Goal: Navigation & Orientation: Find specific page/section

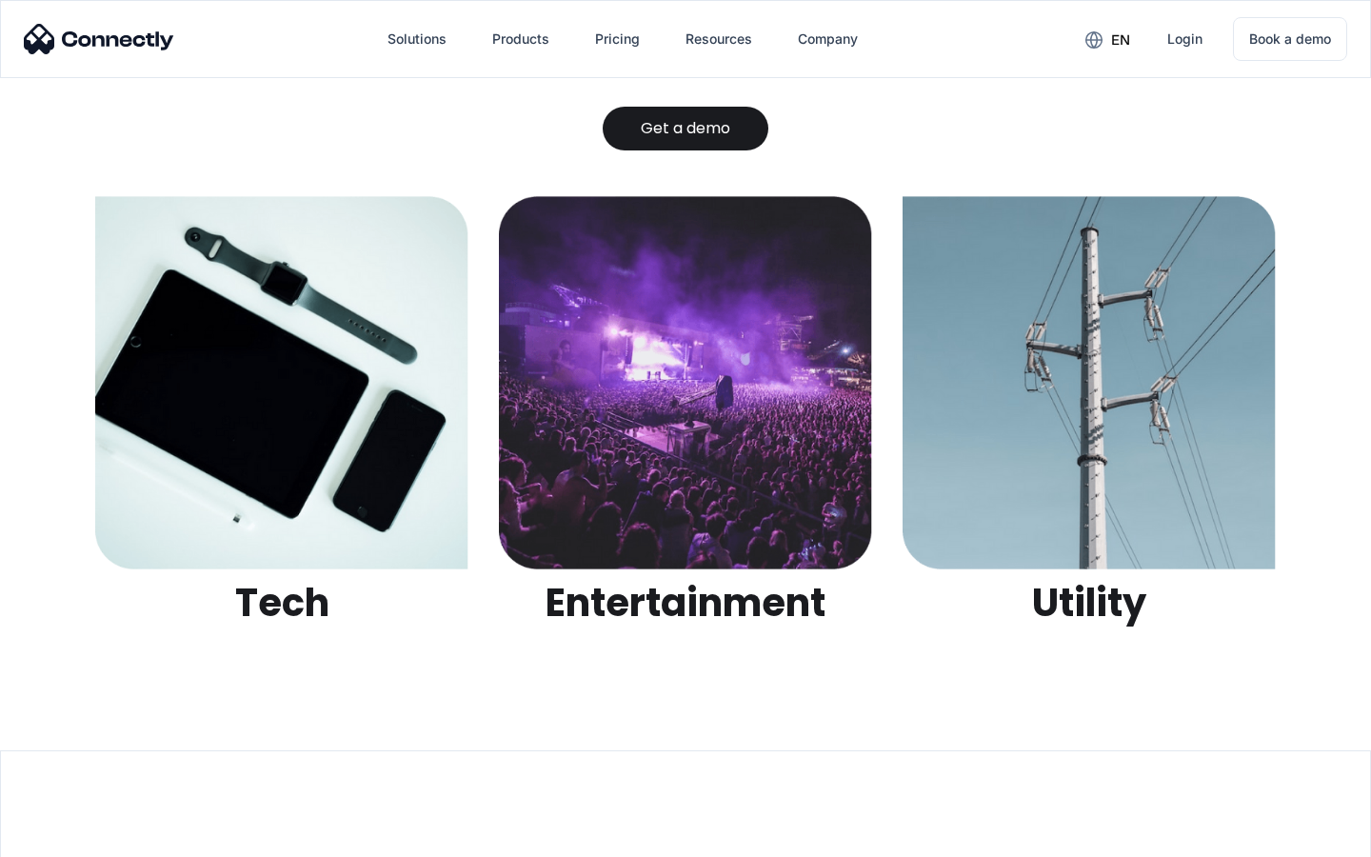
scroll to position [6005, 0]
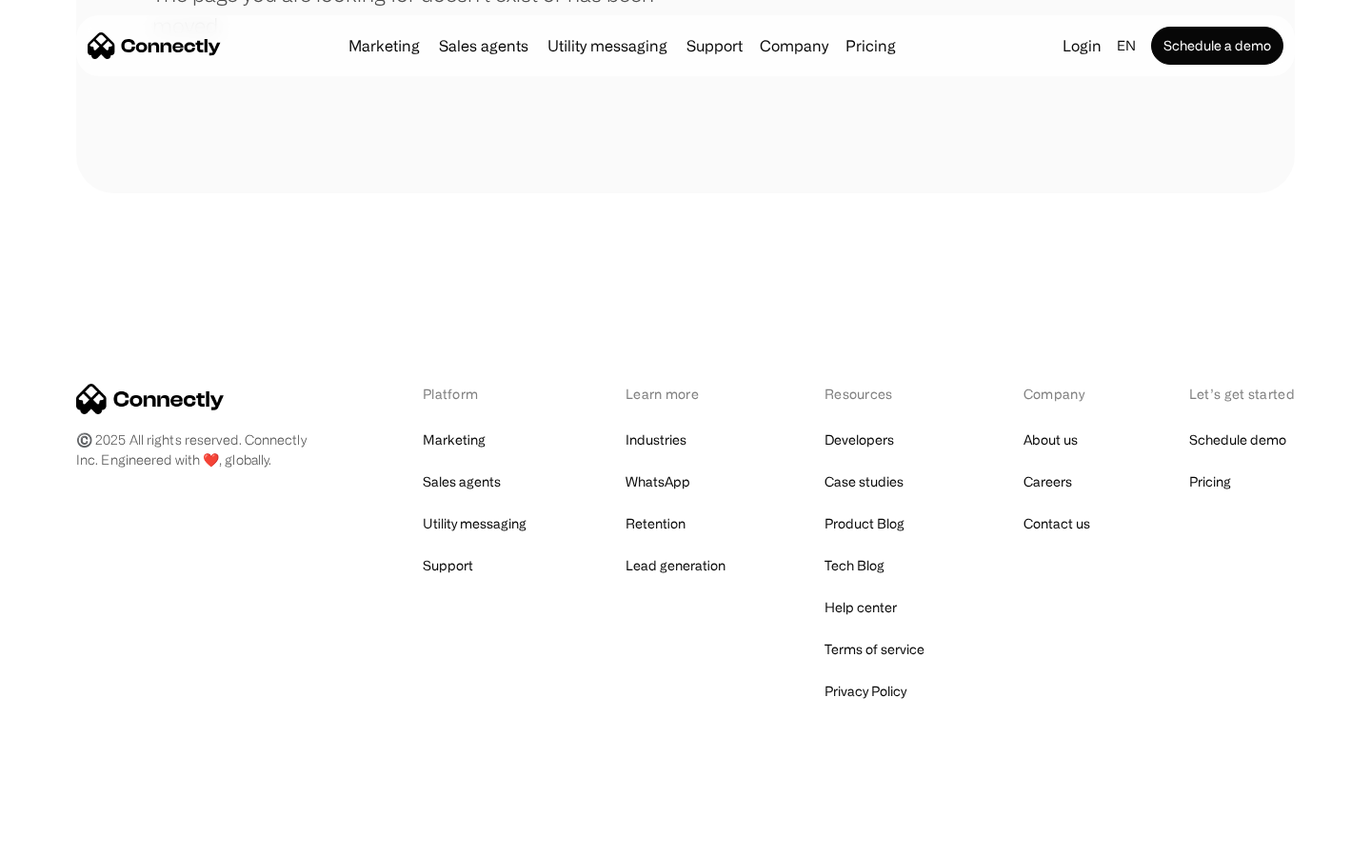
scroll to position [347, 0]
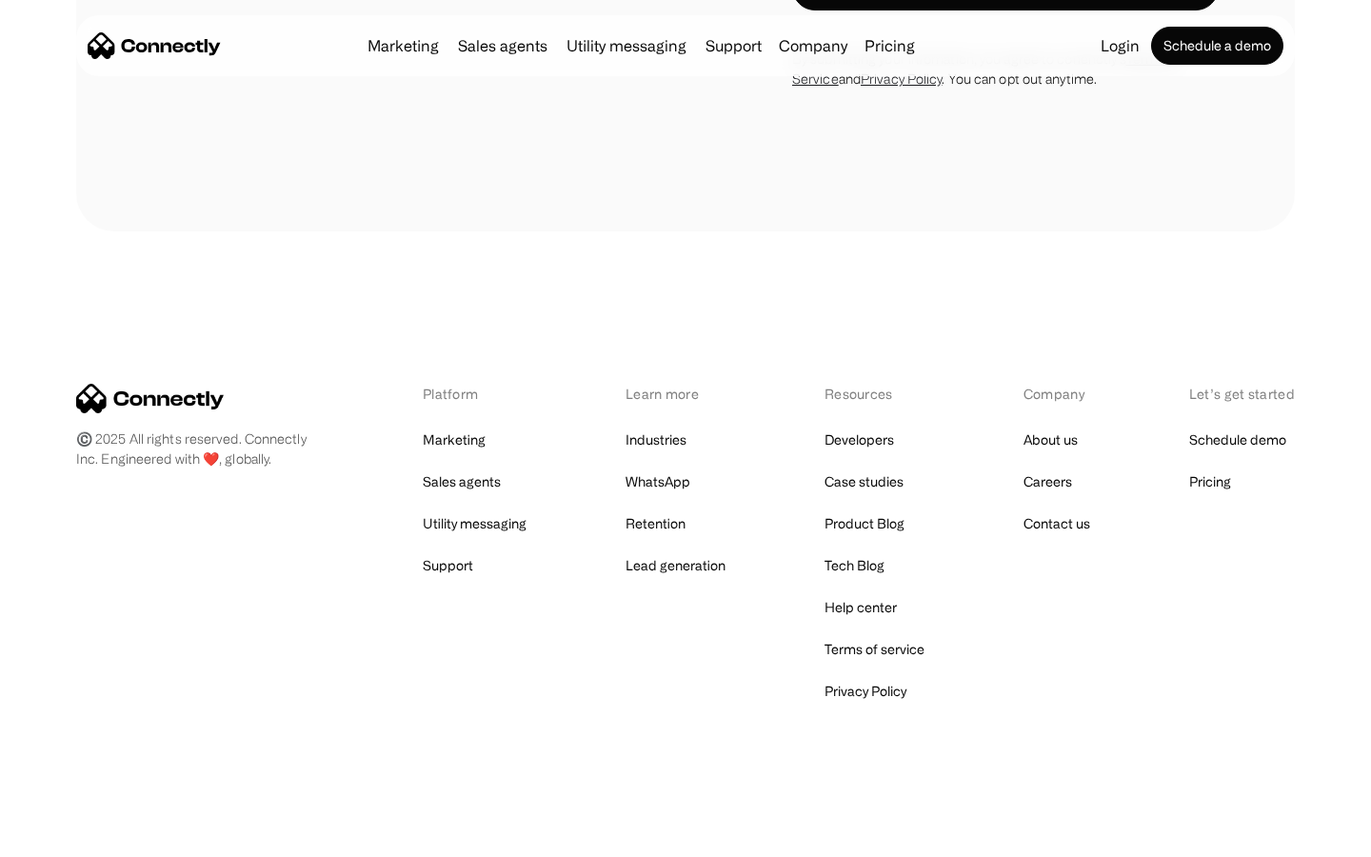
scroll to position [1065, 0]
